Goal: Information Seeking & Learning: Learn about a topic

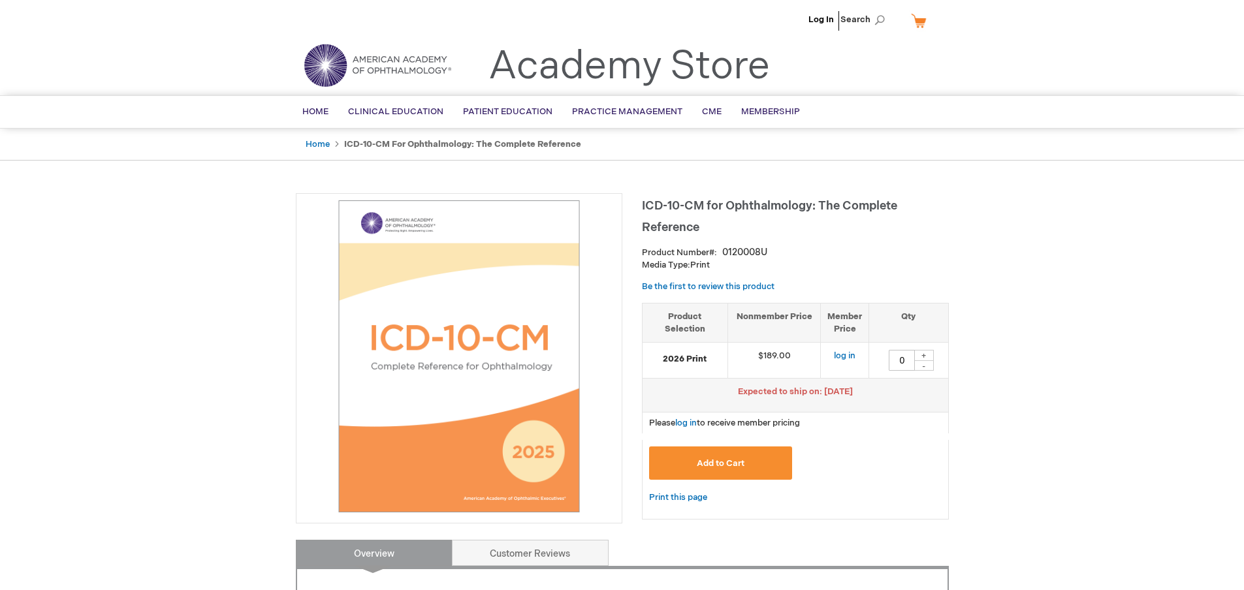
type input "0"
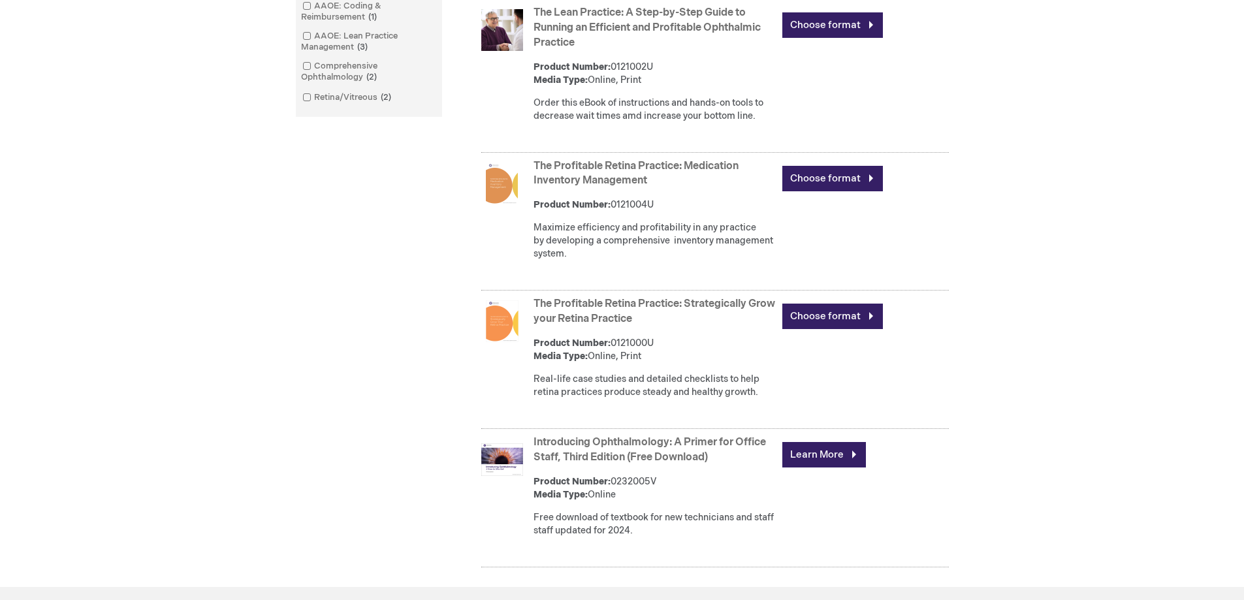
scroll to position [520, 0]
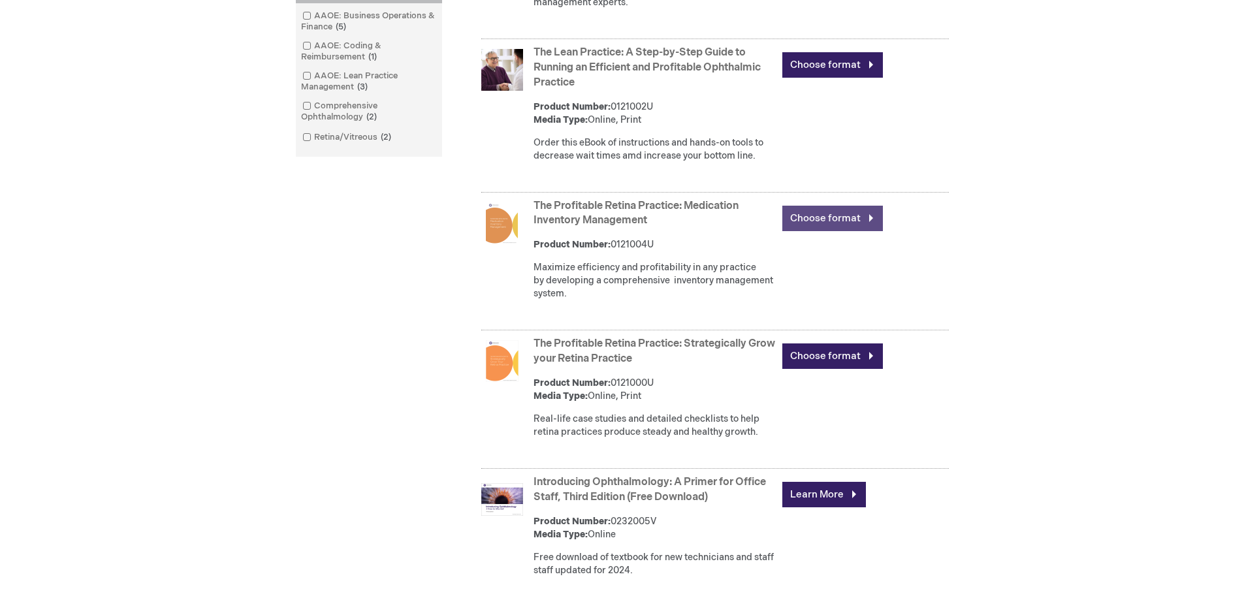
click at [829, 231] on link "Choose format" at bounding box center [832, 218] width 101 height 25
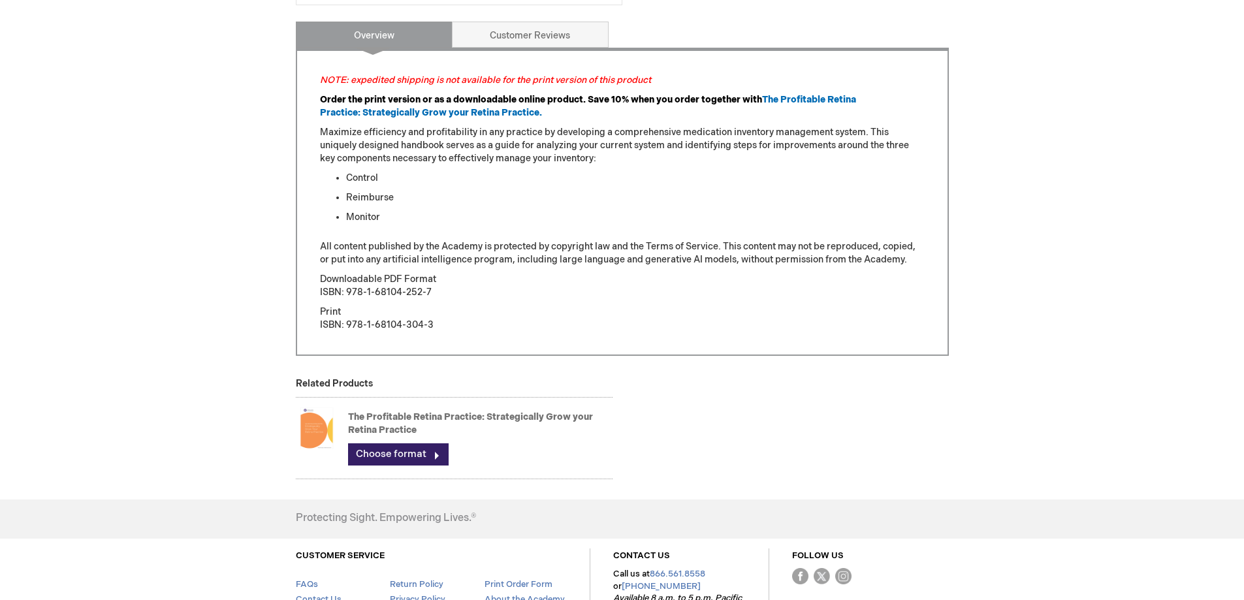
scroll to position [457, 0]
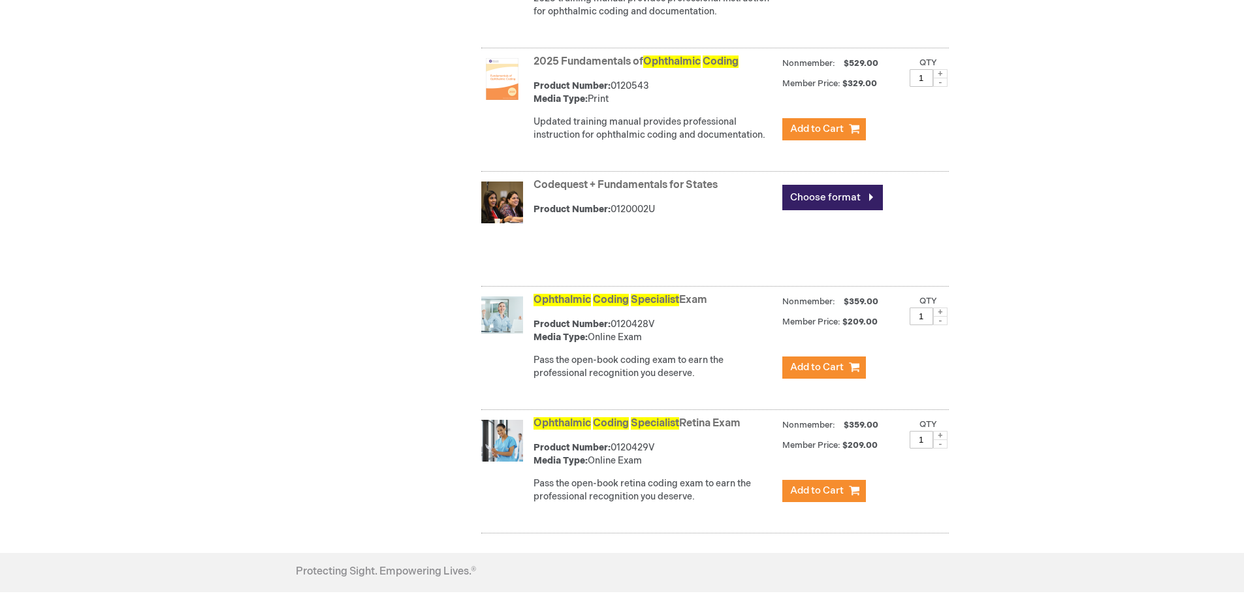
scroll to position [588, 0]
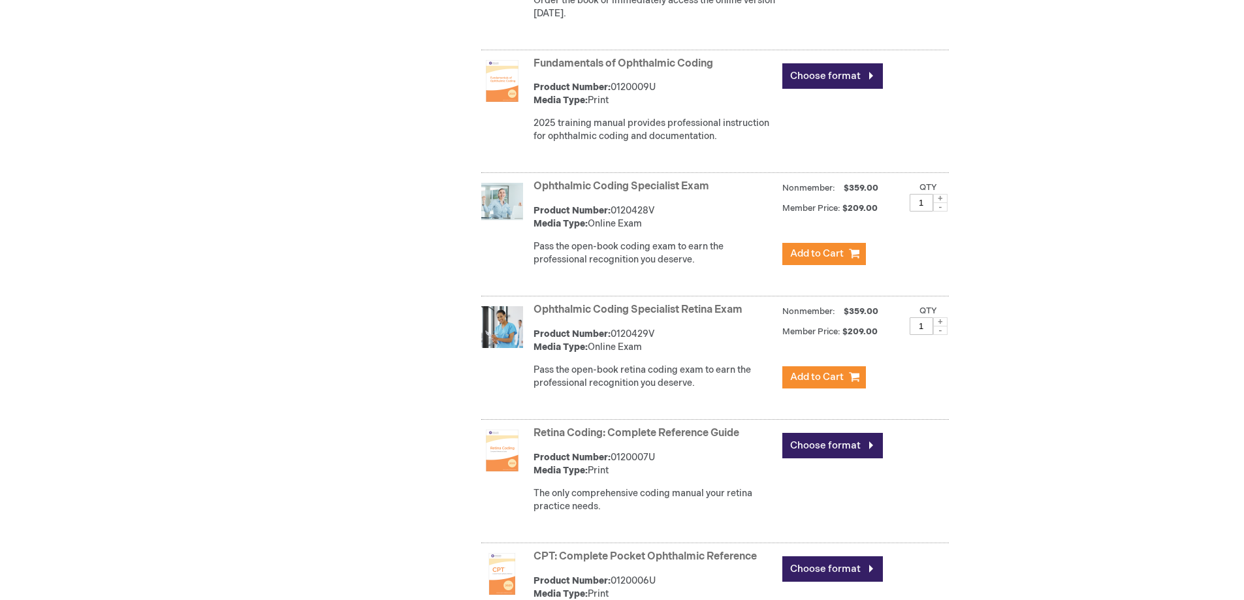
scroll to position [849, 0]
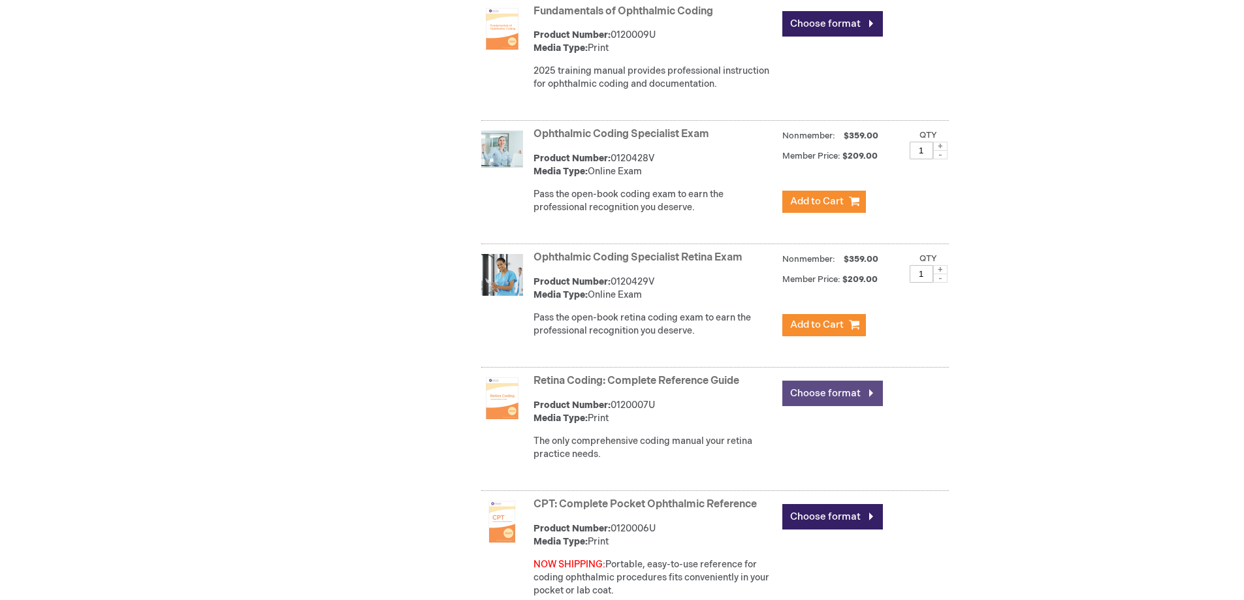
click at [837, 396] on link "Choose format" at bounding box center [832, 393] width 101 height 25
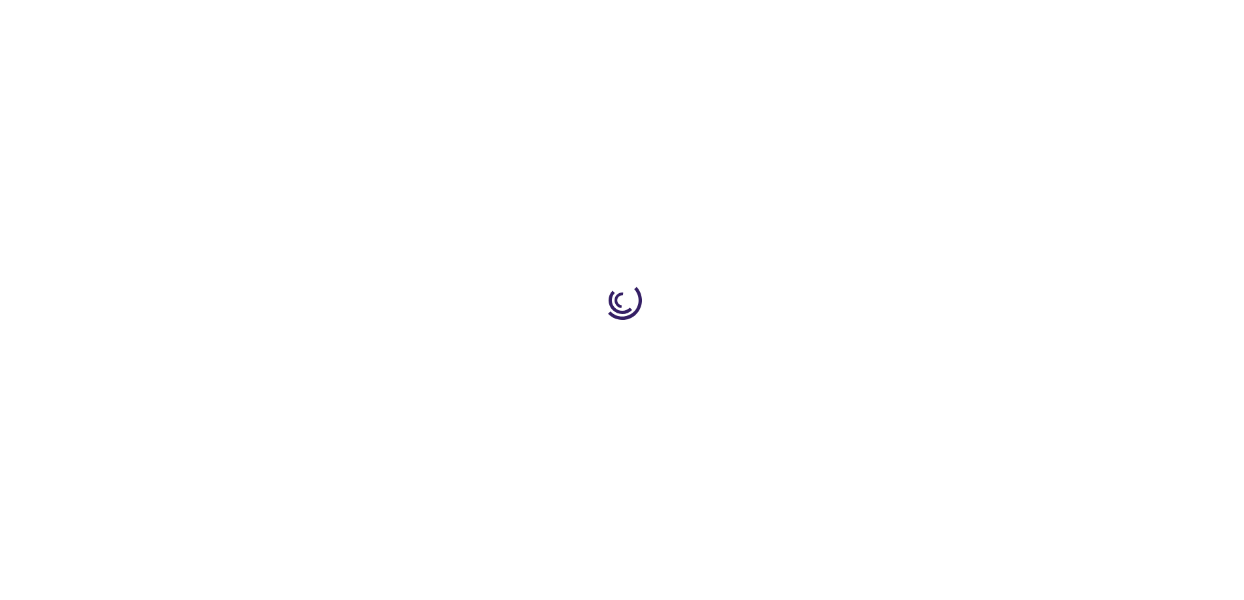
type input "0"
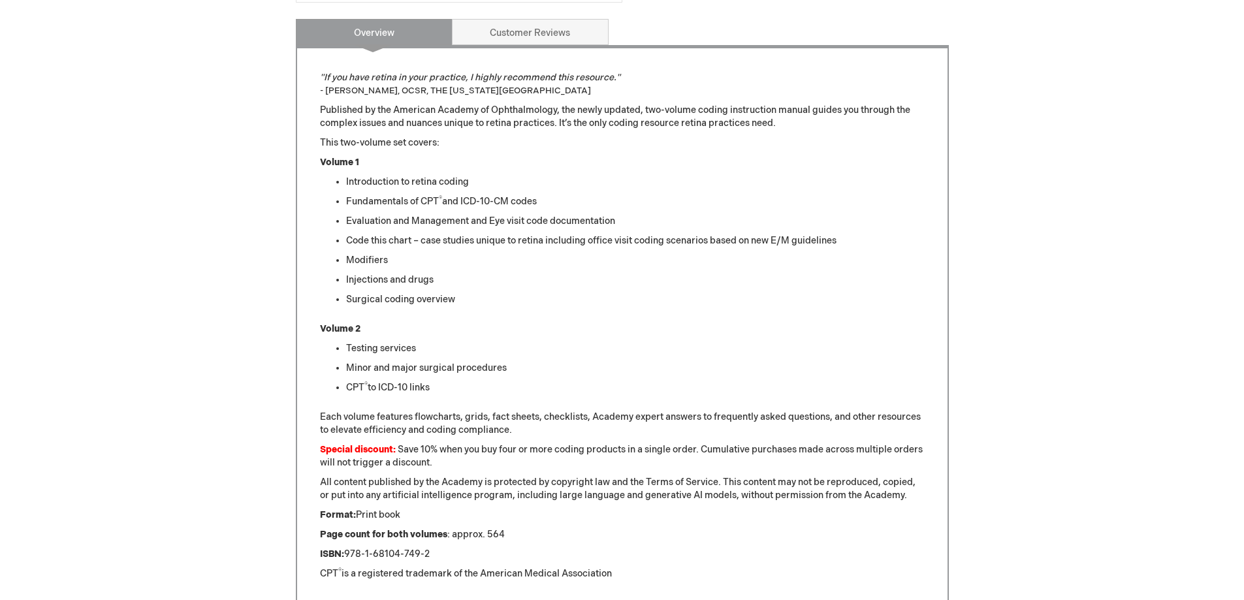
scroll to position [457, 0]
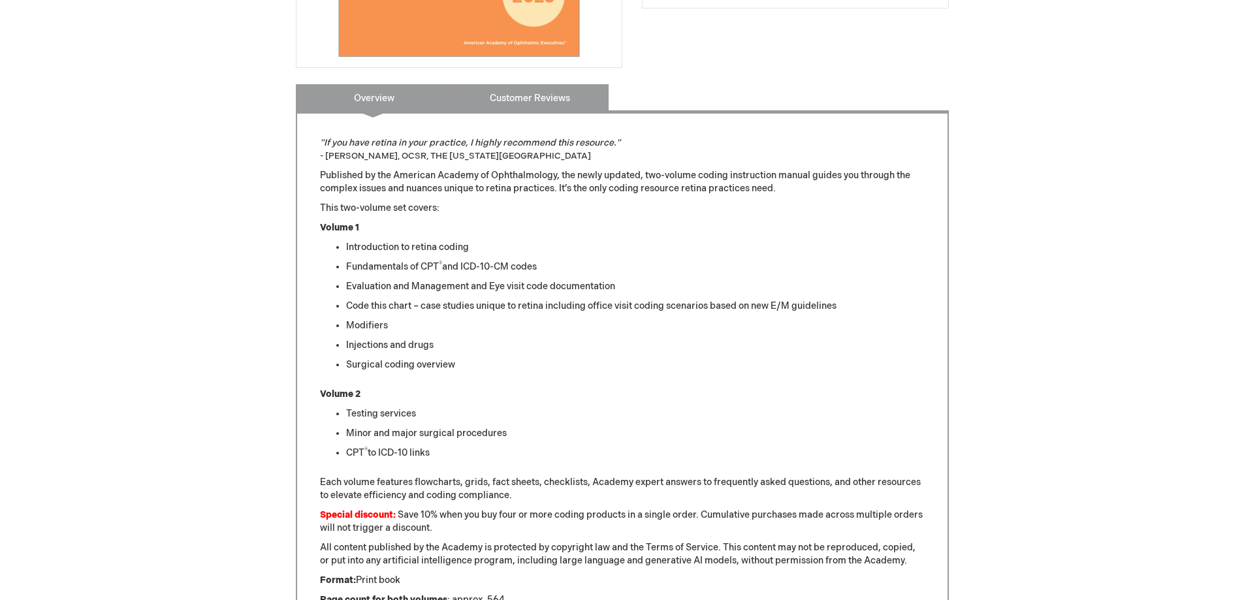
click at [517, 101] on link "Customer Reviews" at bounding box center [530, 97] width 157 height 26
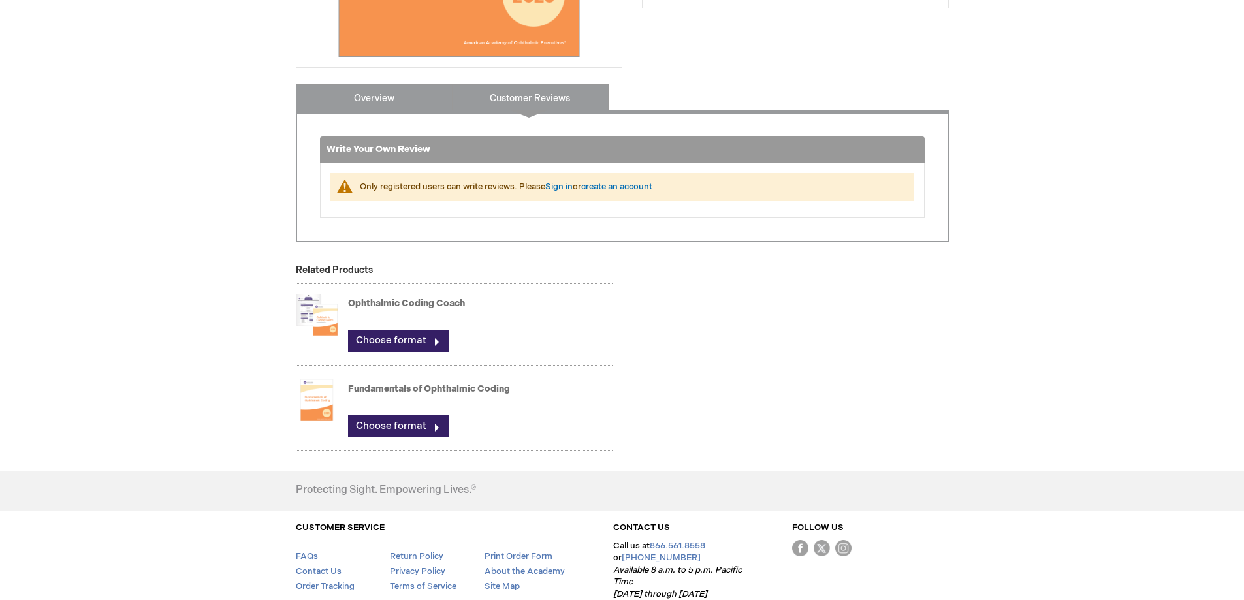
click at [368, 95] on link "Overview" at bounding box center [374, 97] width 157 height 26
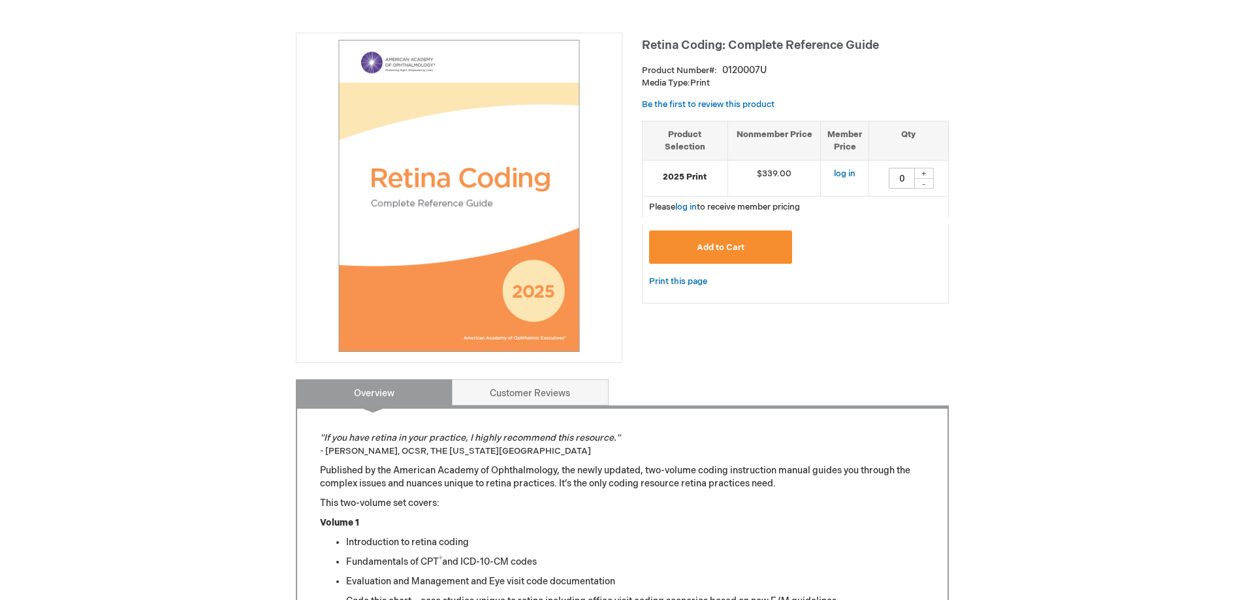
scroll to position [84, 0]
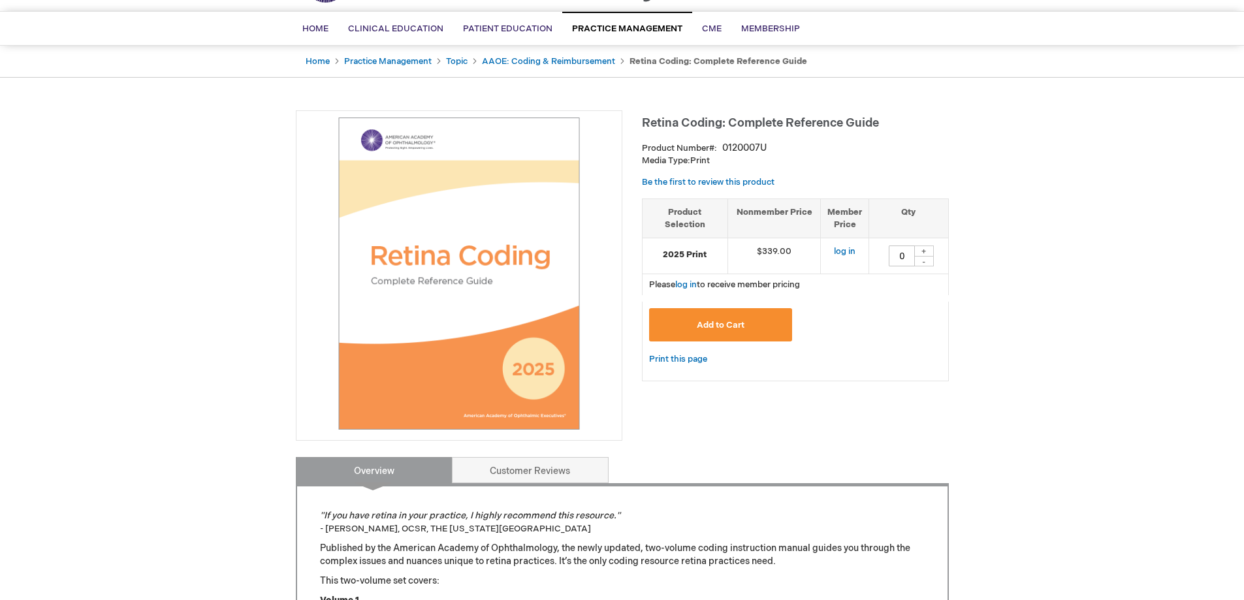
click at [815, 121] on span "Retina Coding: Complete Reference Guide" at bounding box center [760, 123] width 237 height 14
copy div "Retina Coding: Complete Reference Guide"
